Goal: Information Seeking & Learning: Learn about a topic

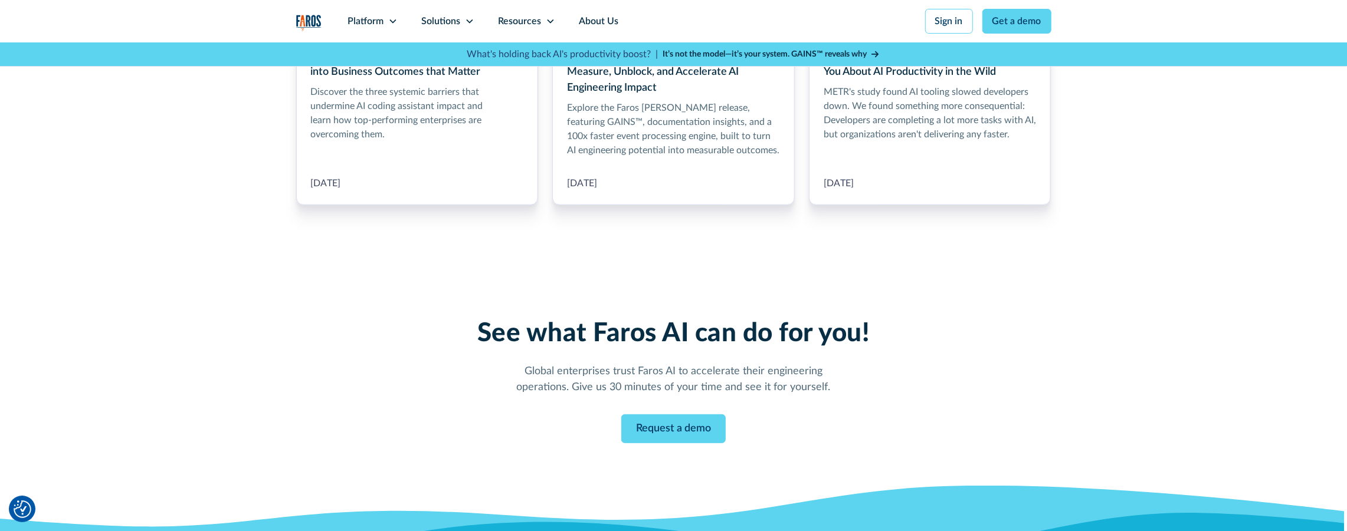
scroll to position [4980, 0]
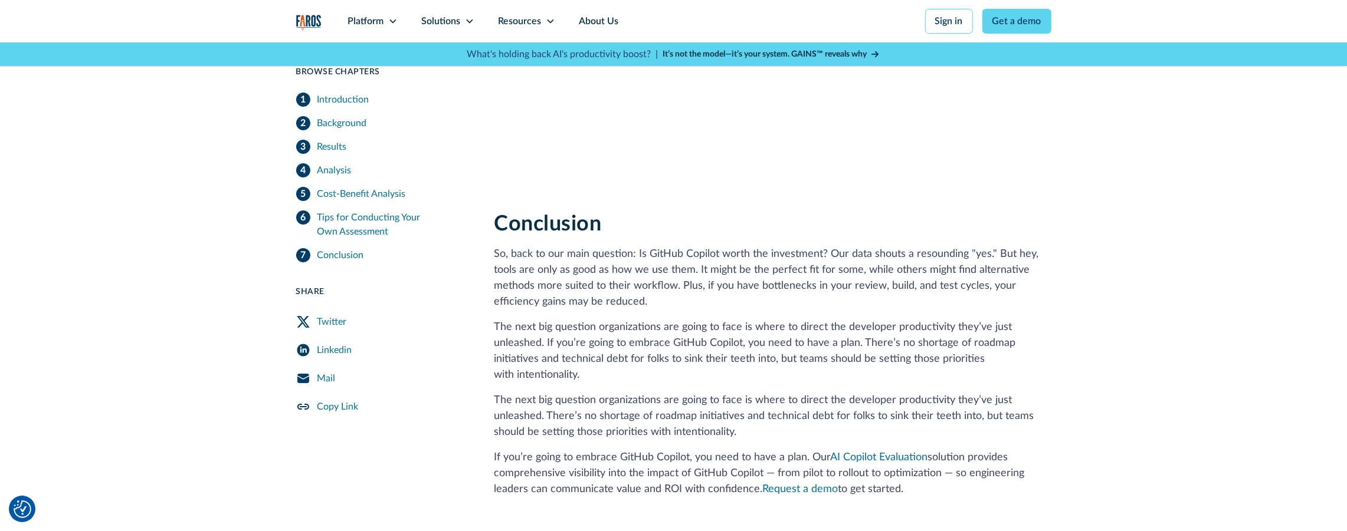
scroll to position [3707, 0]
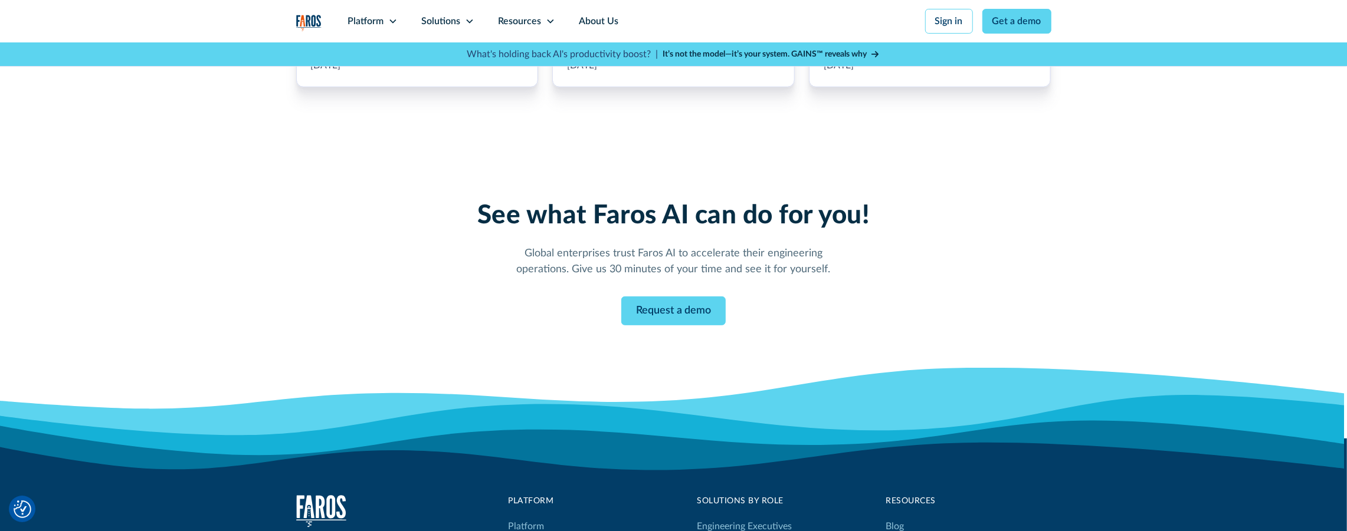
scroll to position [4408, 0]
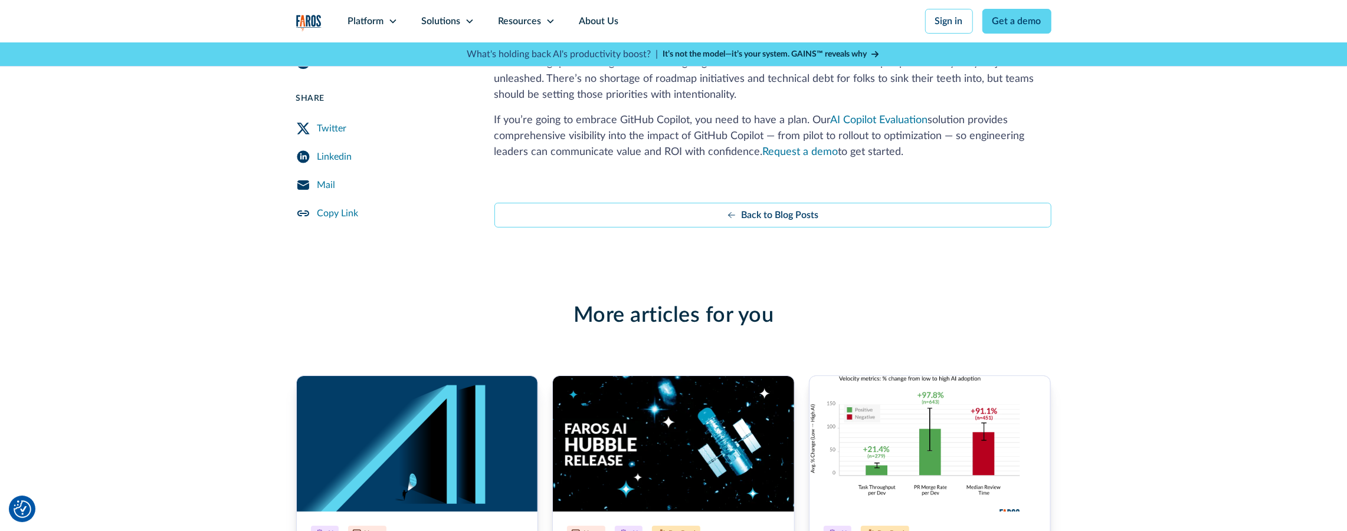
scroll to position [4330, 0]
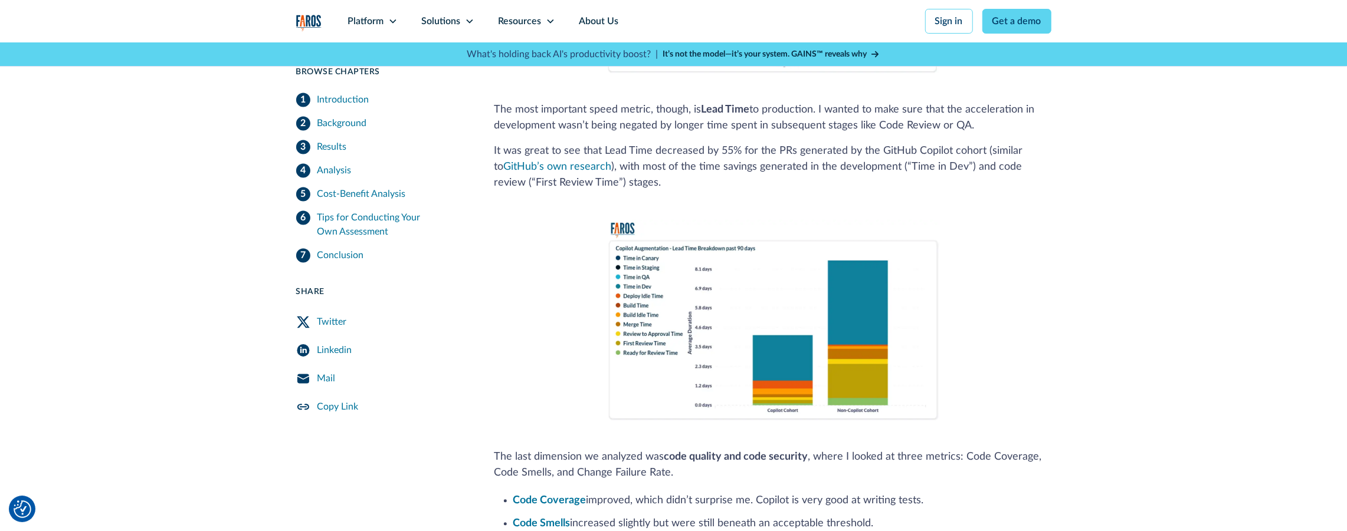
scroll to position [1791, 0]
